Goal: Find specific page/section: Find specific page/section

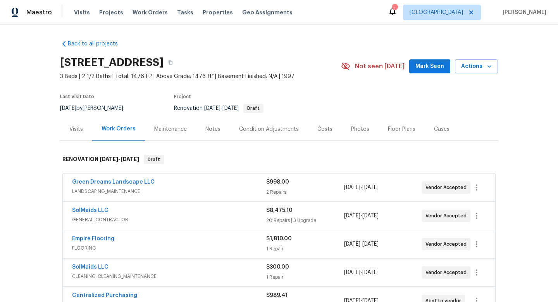
click at [173, 62] on icon "button" at bounding box center [170, 62] width 5 height 5
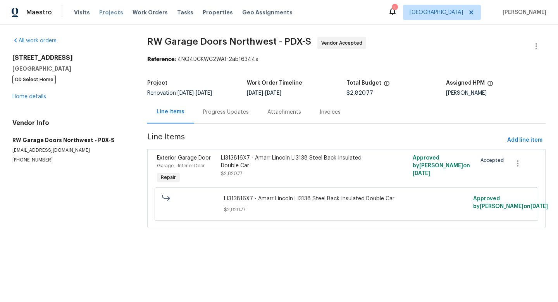
click at [106, 15] on span "Projects" at bounding box center [111, 13] width 24 height 8
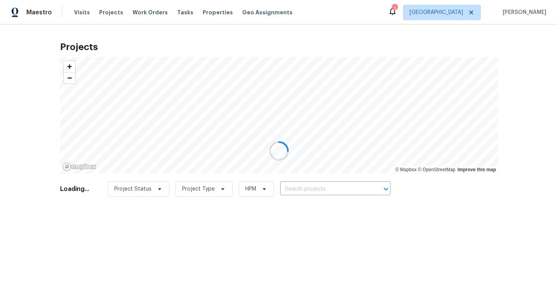
click at [335, 188] on div at bounding box center [279, 151] width 558 height 302
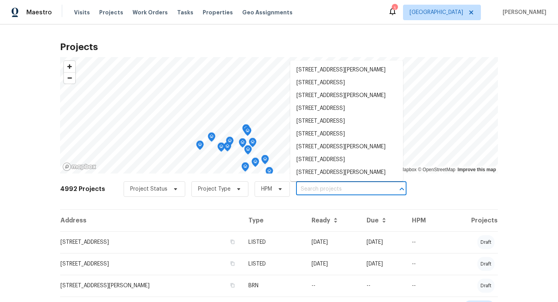
click at [329, 189] on input "text" at bounding box center [340, 189] width 89 height 12
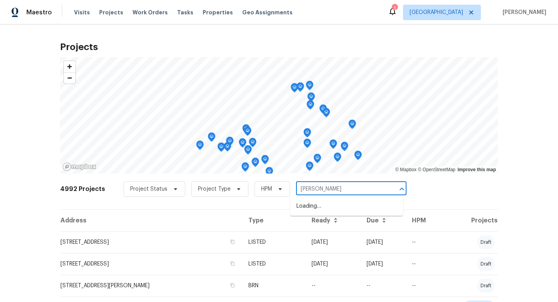
type input "[PERSON_NAME]"
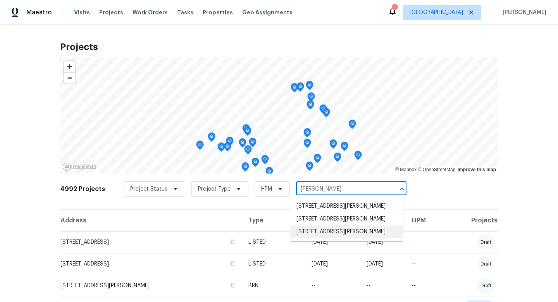
click at [315, 233] on li "[STREET_ADDRESS][PERSON_NAME]" at bounding box center [346, 231] width 113 height 13
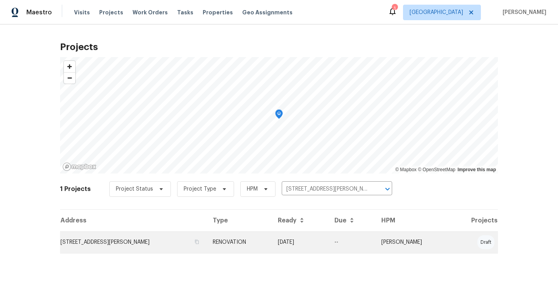
click at [117, 247] on td "[STREET_ADDRESS][PERSON_NAME]" at bounding box center [133, 242] width 147 height 22
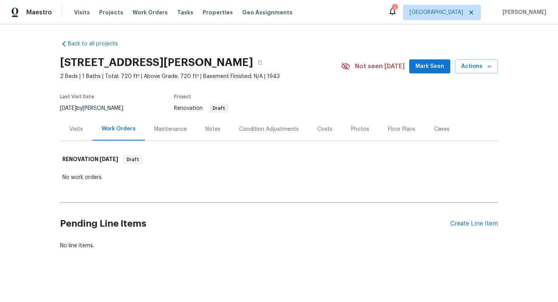
click at [397, 132] on div "Floor Plans" at bounding box center [402, 129] width 28 height 8
